Goal: Task Accomplishment & Management: Use online tool/utility

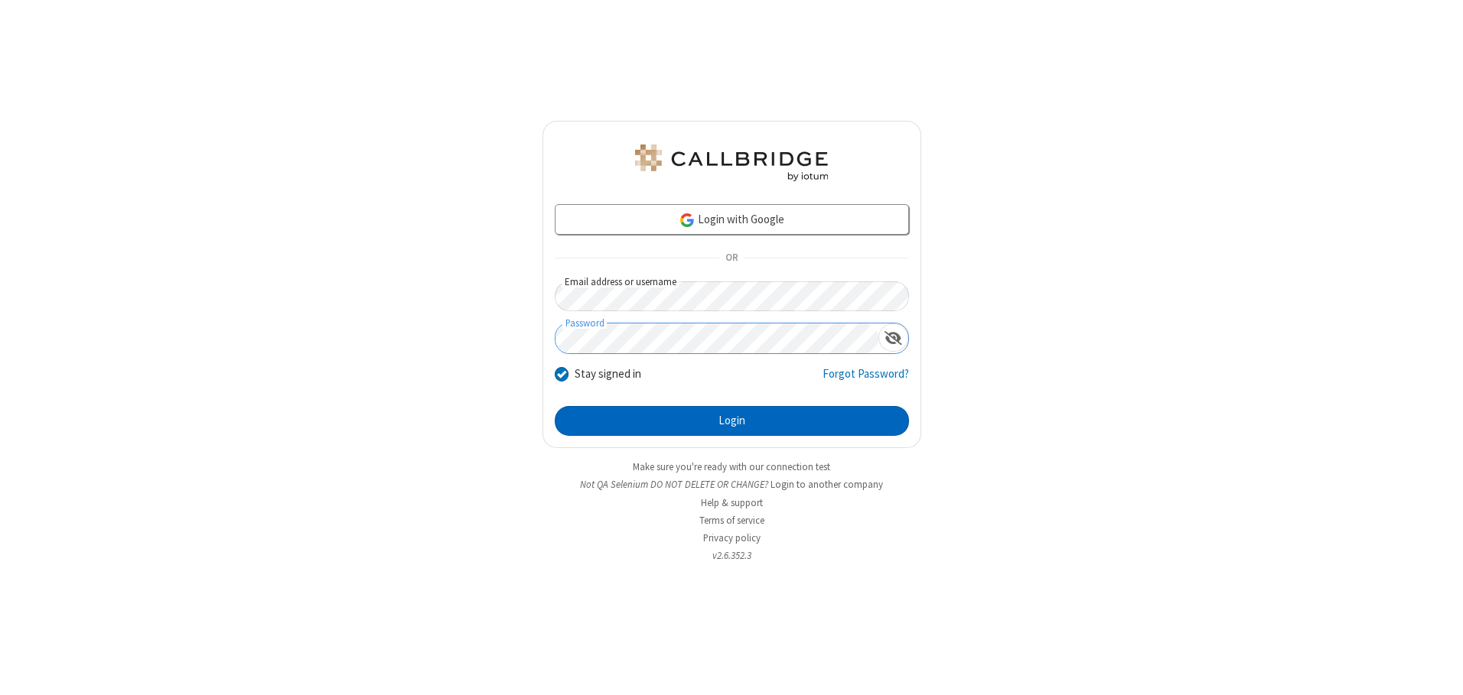
click at [731, 421] on button "Login" at bounding box center [732, 421] width 354 height 31
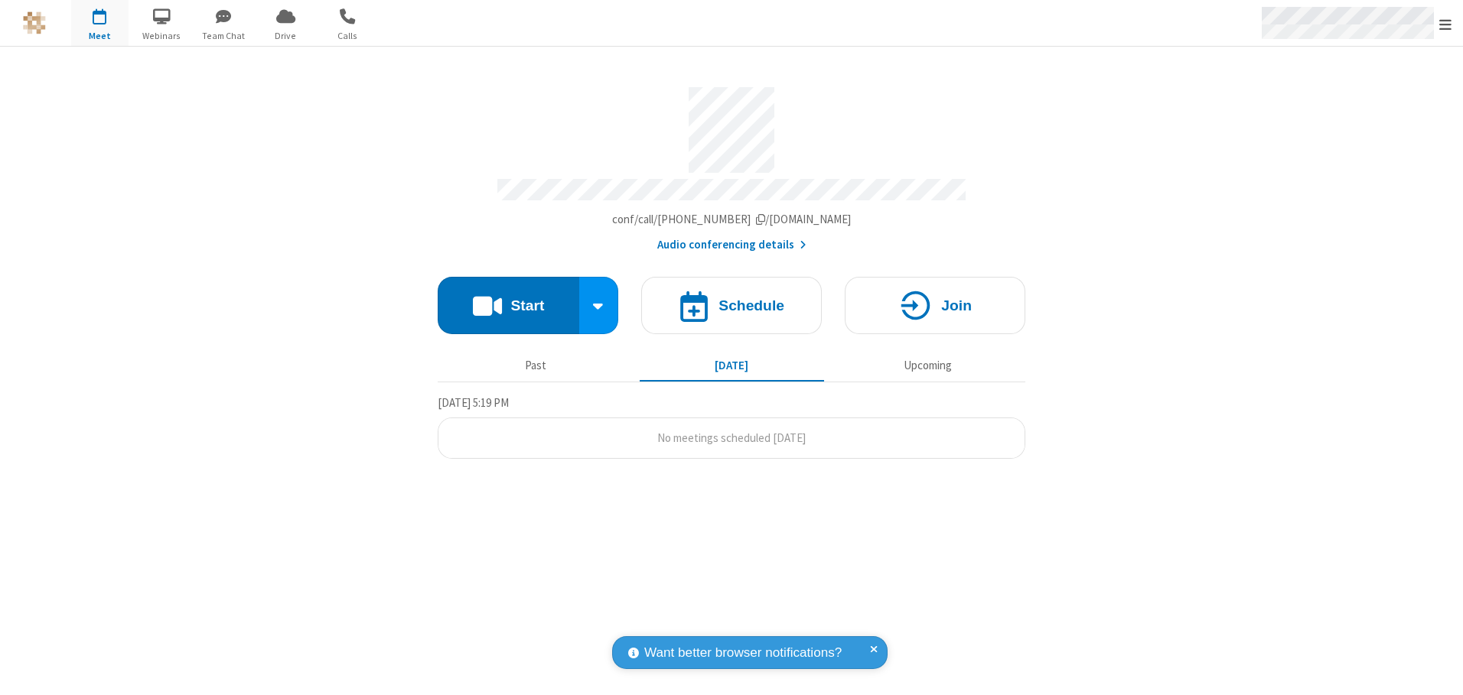
click at [1445, 24] on span "Open menu" at bounding box center [1445, 24] width 12 height 15
click at [99, 23] on span "button" at bounding box center [99, 16] width 57 height 26
click at [731, 300] on h4 "Schedule" at bounding box center [751, 305] width 66 height 15
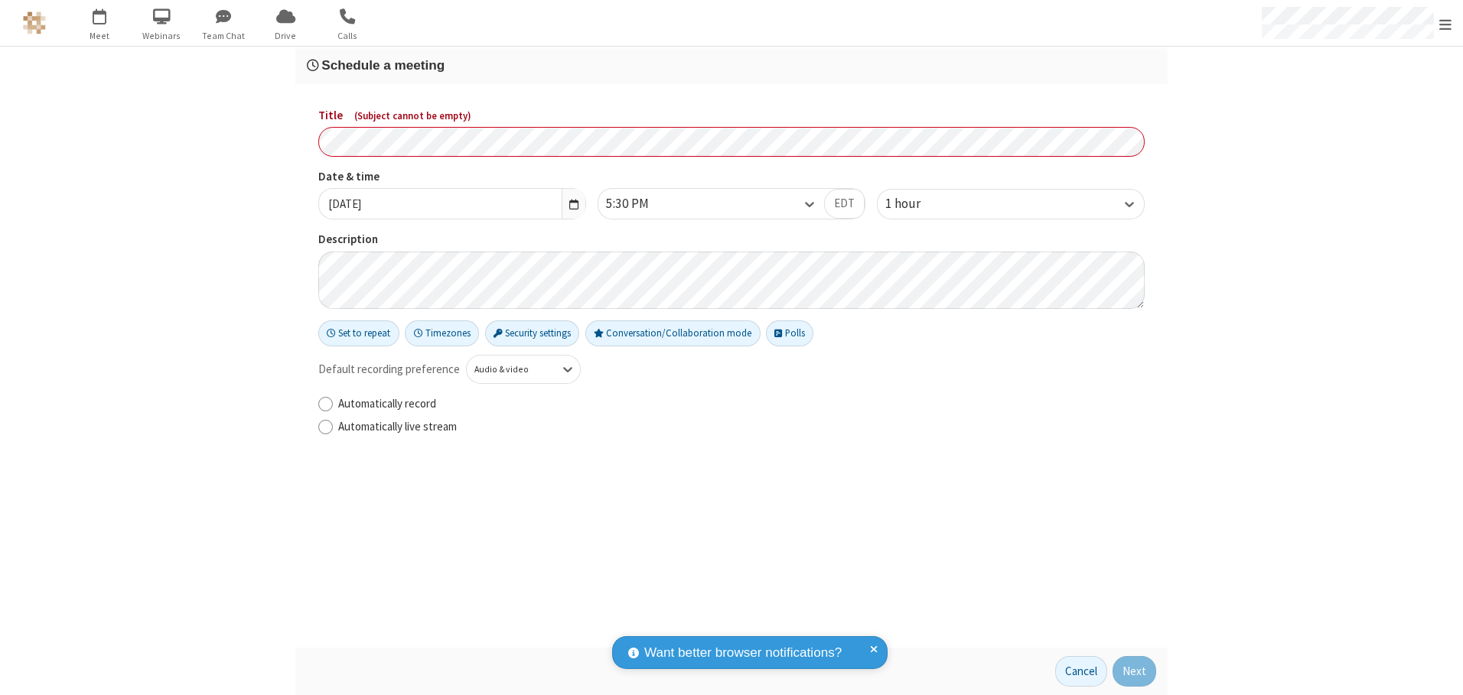
click at [731, 65] on h3 "Schedule a meeting" at bounding box center [731, 65] width 849 height 15
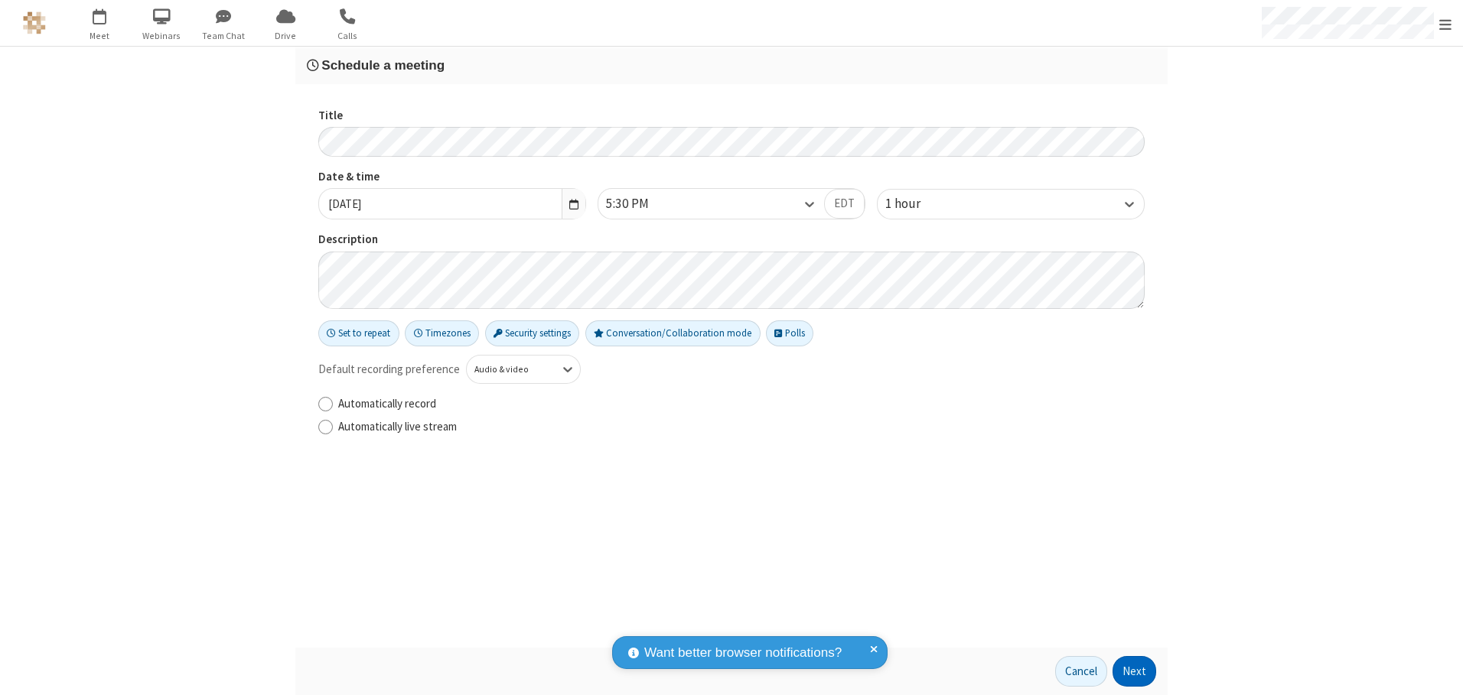
click at [1134, 672] on button "Next" at bounding box center [1134, 671] width 44 height 31
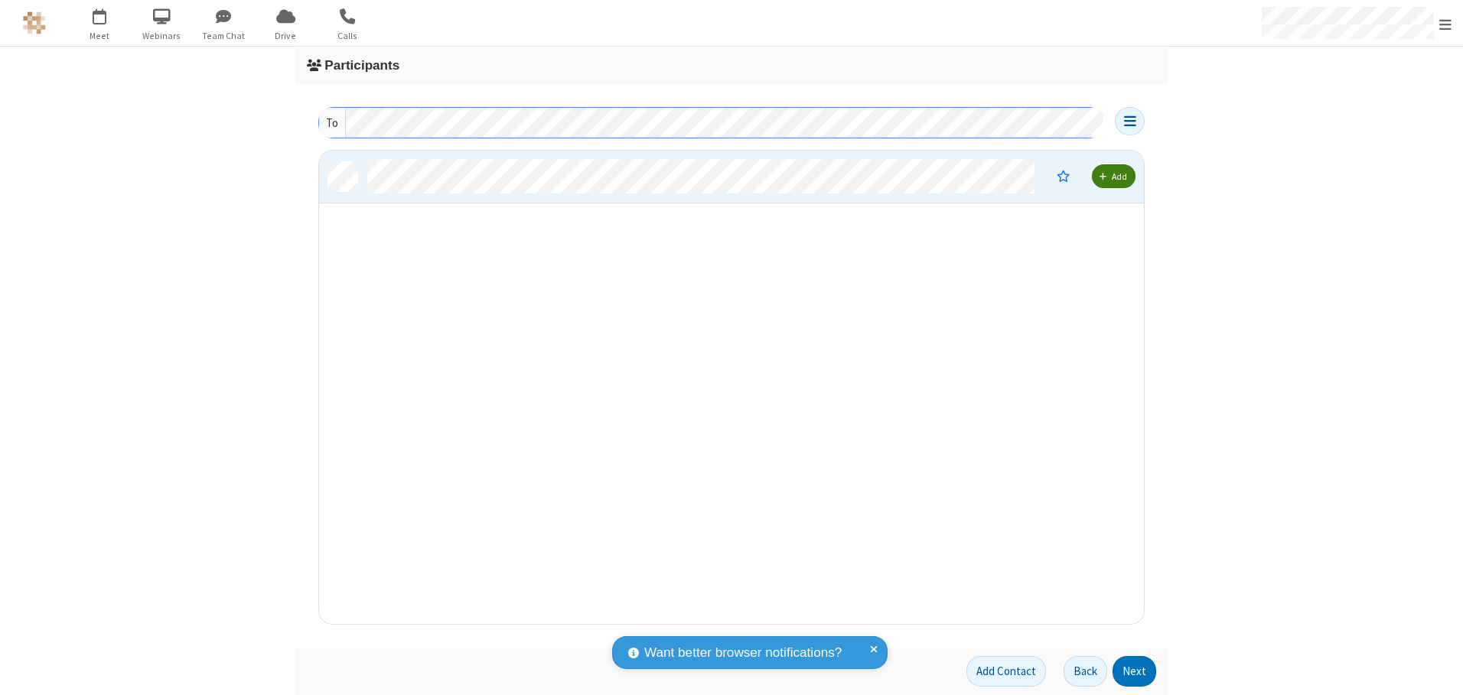
scroll to position [462, 813]
click at [1134, 672] on button "Next" at bounding box center [1134, 671] width 44 height 31
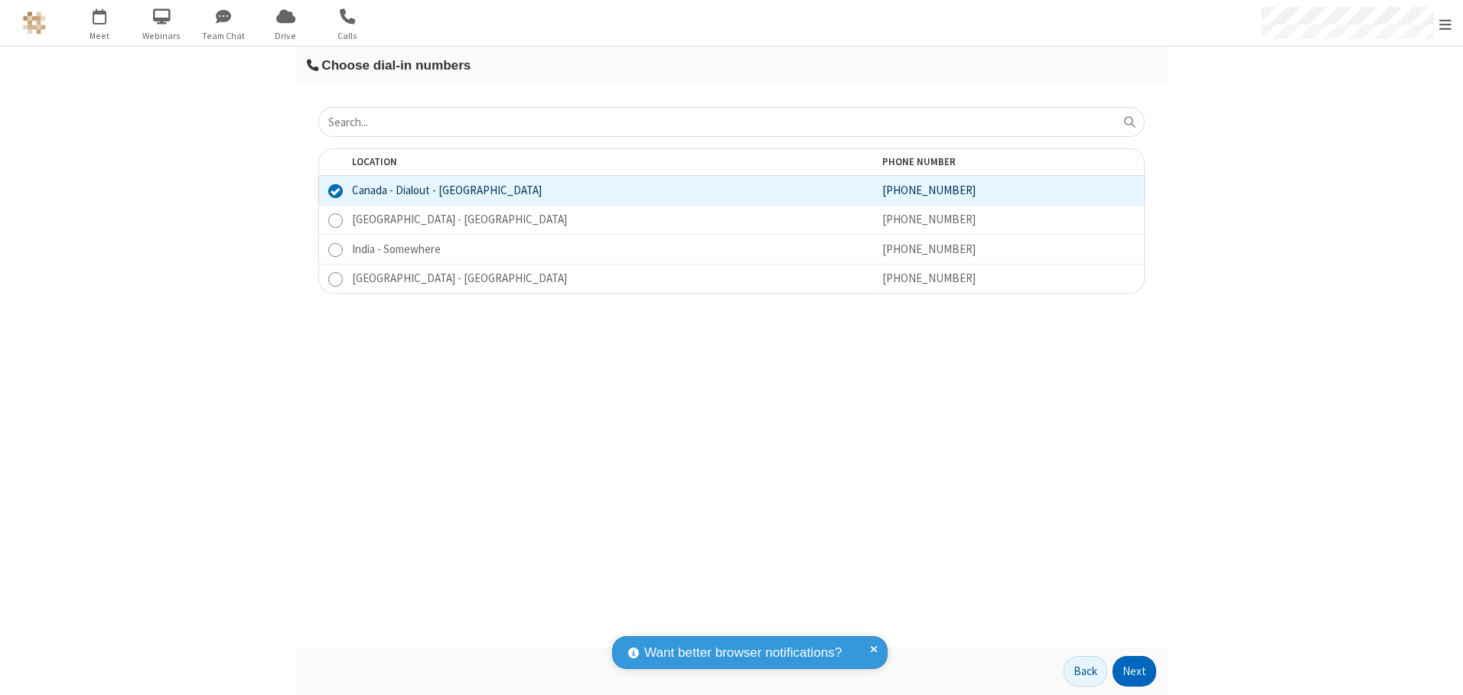
click at [1134, 672] on button "Next" at bounding box center [1134, 671] width 44 height 31
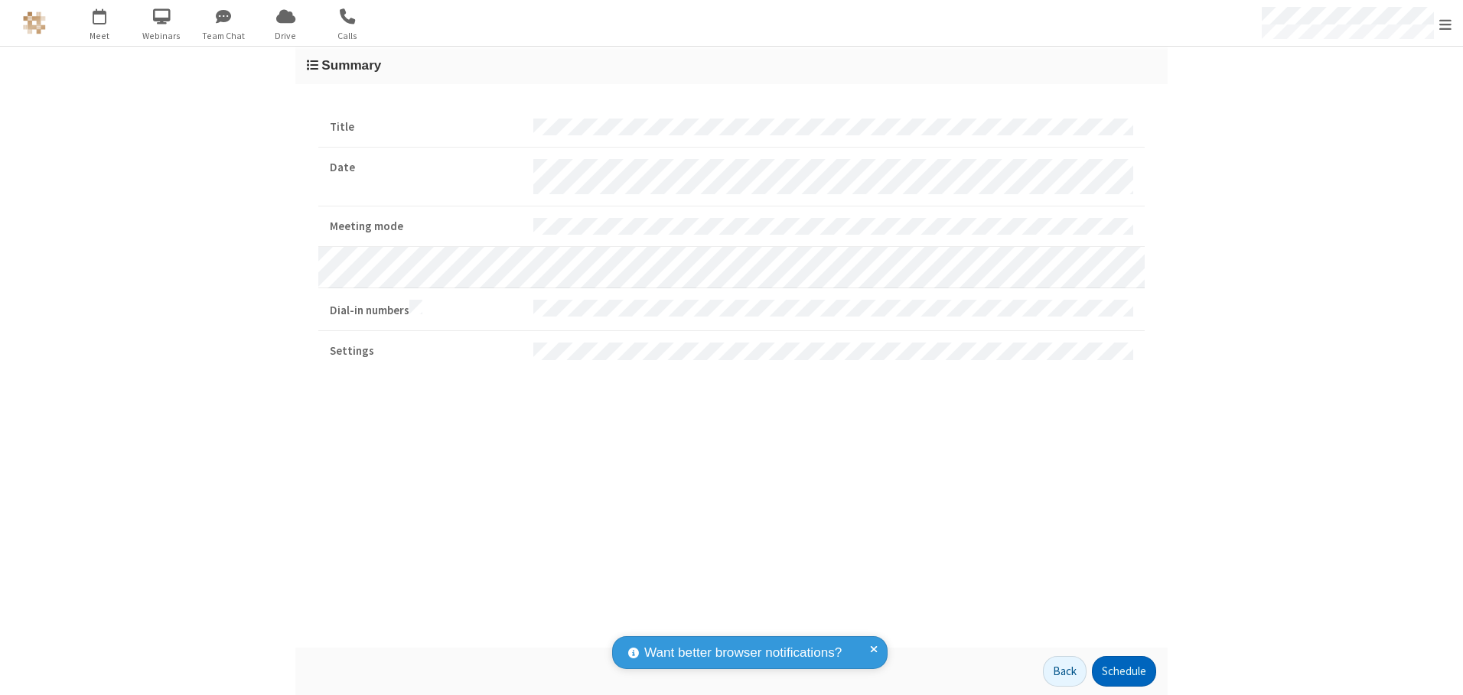
click at [1123, 672] on button "Schedule" at bounding box center [1124, 671] width 64 height 31
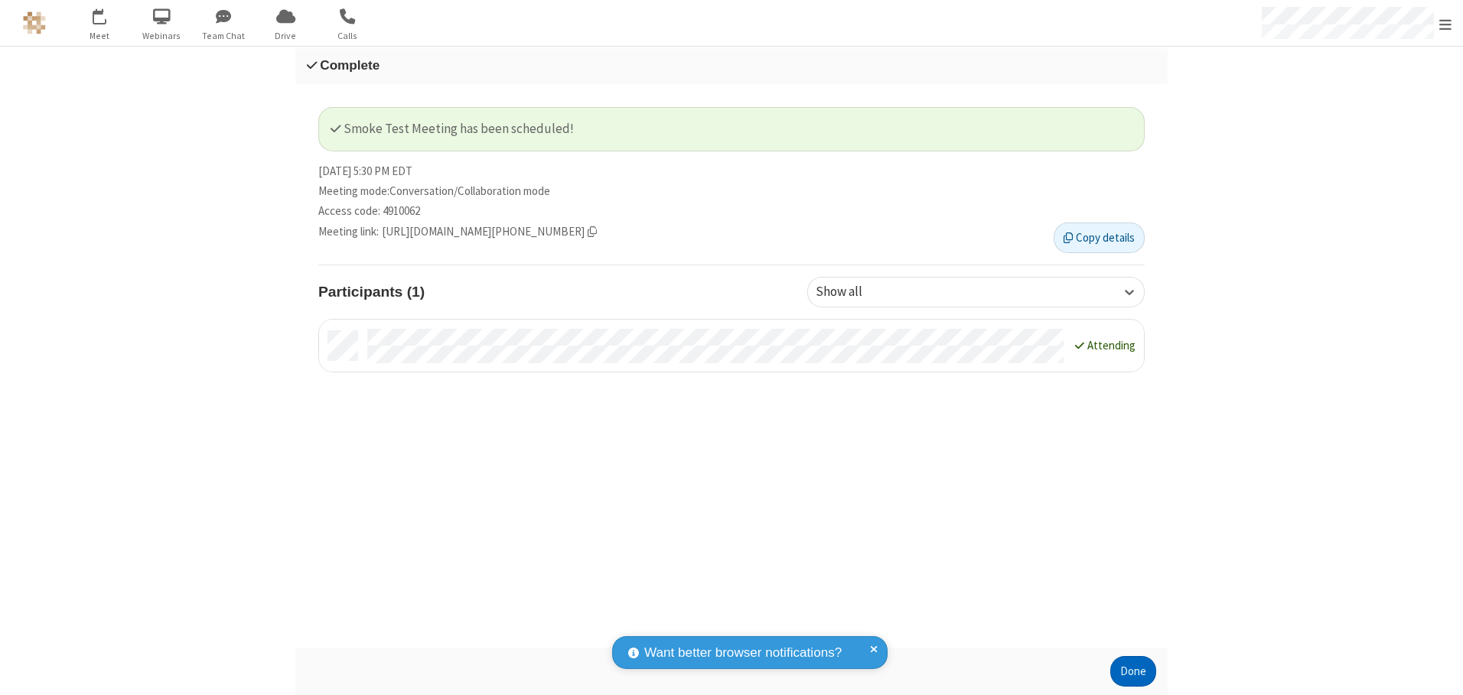
click at [1133, 672] on button "Done" at bounding box center [1133, 671] width 46 height 31
